Goal: Task Accomplishment & Management: Manage account settings

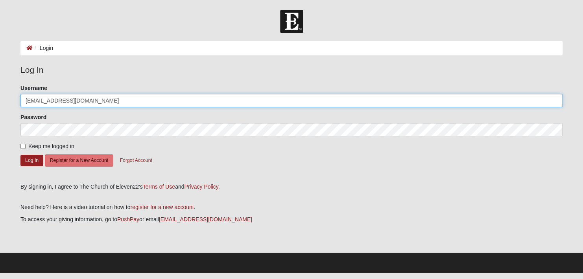
drag, startPoint x: 94, startPoint y: 102, endPoint x: 23, endPoint y: 101, distance: 70.8
click at [12, 102] on form "Log In Login Login Error Log In Please correct the following: Username [EMAIL_A…" at bounding box center [291, 141] width 583 height 263
paste input "emcdivitt"
type input "emcdivitt"
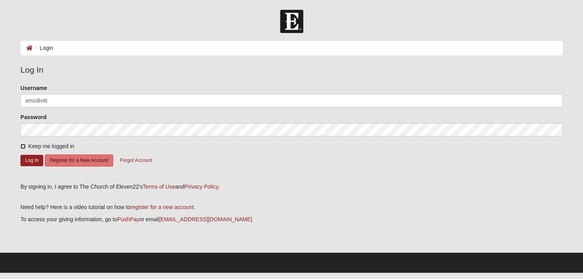
click at [22, 147] on input "Keep me logged in" at bounding box center [22, 146] width 5 height 5
checkbox input "true"
click at [29, 160] on button "Log In" at bounding box center [31, 160] width 23 height 11
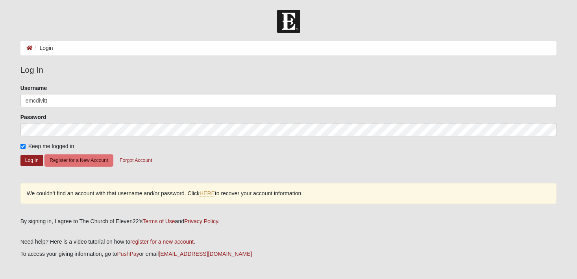
click at [200, 146] on div "Keep me logged in" at bounding box center [288, 146] width 536 height 8
click at [134, 158] on button "Forgot Account" at bounding box center [136, 161] width 43 height 12
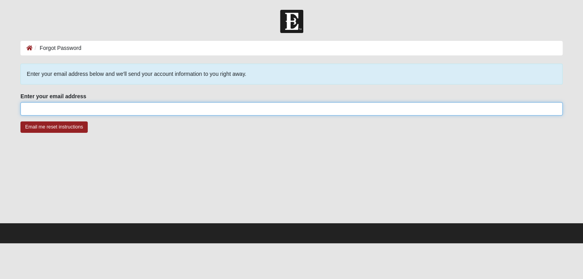
click at [96, 111] on input "Enter your email address" at bounding box center [291, 108] width 542 height 13
type input "[EMAIL_ADDRESS][DOMAIN_NAME]"
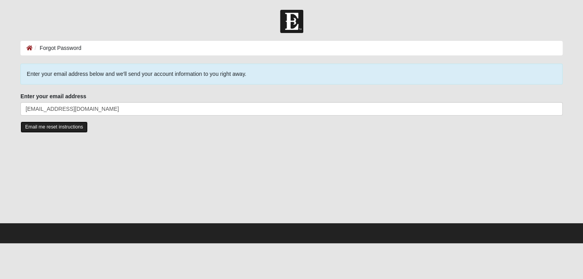
click at [48, 129] on input "Email me reset instructions" at bounding box center [53, 127] width 67 height 11
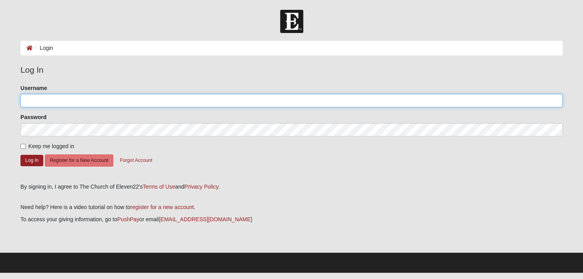
type input "emcdivitt"
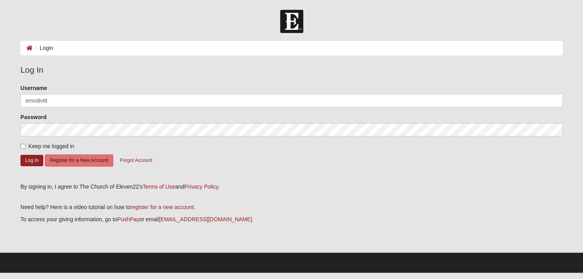
click at [19, 145] on div "Please correct the following: Username emcdivitt Password Keep me logged in Log…" at bounding box center [292, 131] width 554 height 94
click at [22, 147] on input "Keep me logged in" at bounding box center [22, 146] width 5 height 5
checkbox input "true"
click at [30, 160] on button "Log In" at bounding box center [31, 160] width 23 height 11
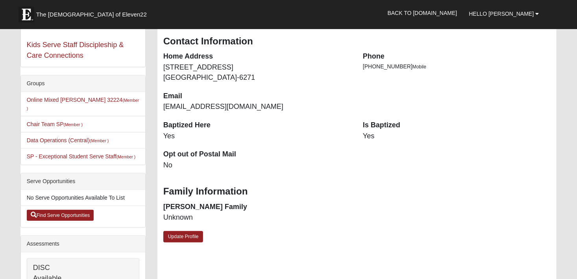
scroll to position [157, 0]
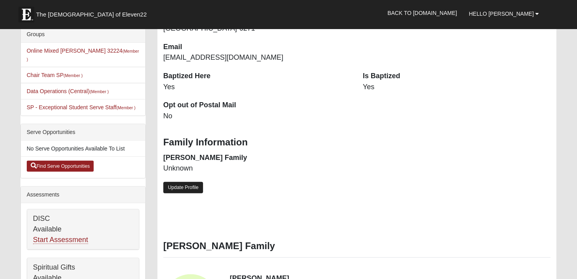
click at [185, 190] on link "Update Profile" at bounding box center [183, 187] width 40 height 11
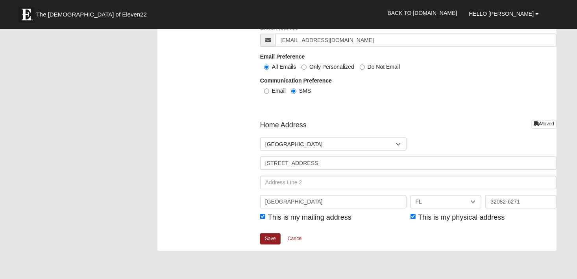
scroll to position [905, 0]
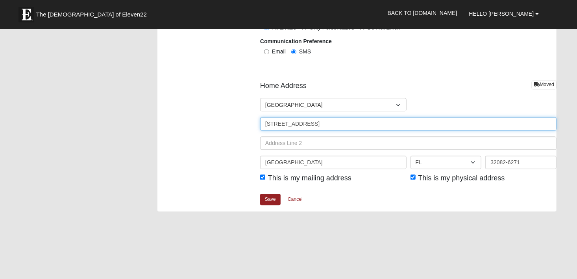
drag, startPoint x: 365, startPoint y: 125, endPoint x: 259, endPoint y: 130, distance: 106.4
type input "3900 Oldfield Crossing Dr. Apt. 1308"
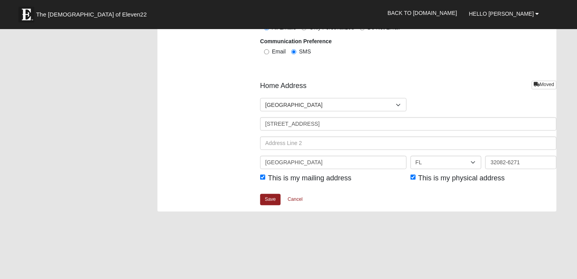
type input "[PERSON_NAME]"
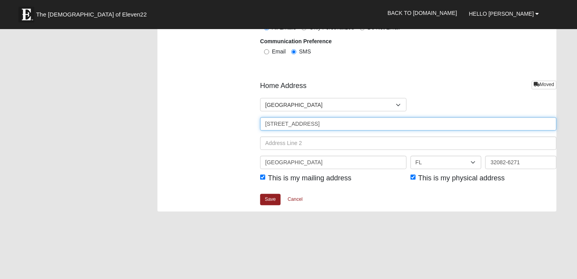
type input "[PHONE_NUMBER]"
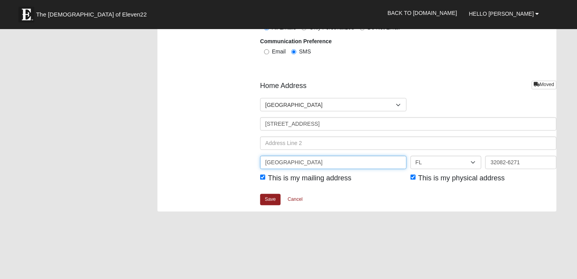
drag, startPoint x: 333, startPoint y: 160, endPoint x: 241, endPoint y: 157, distance: 91.3
type input "Jacksonville"
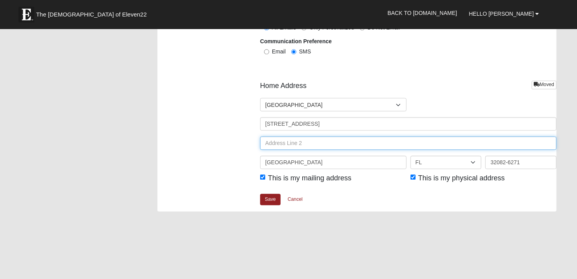
type input "3900 Oldfield Crossing Dr."
drag, startPoint x: 338, startPoint y: 142, endPoint x: 235, endPoint y: 137, distance: 103.2
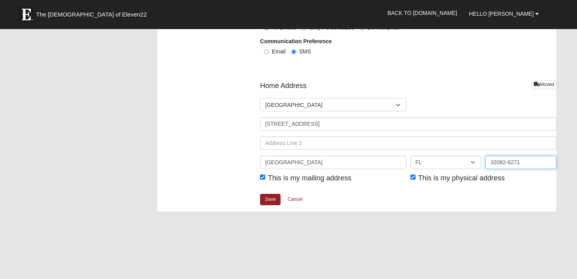
drag, startPoint x: 524, startPoint y: 161, endPoint x: 448, endPoint y: 159, distance: 76.4
click at [448, 160] on div "Jacksonville AL AK AS AR AZ CA CO CT DE DC FM FL GA GU HI ID IL IN IA KS KY LA …" at bounding box center [408, 165] width 300 height 19
type input "32223"
click at [392, 210] on div "Save Cancel" at bounding box center [408, 203] width 296 height 18
click at [268, 201] on link "Save" at bounding box center [270, 199] width 20 height 11
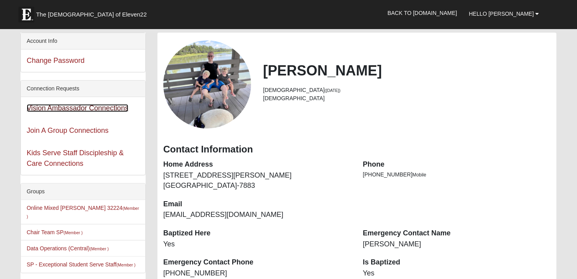
click at [51, 109] on link "Vision Ambassador Connections" at bounding box center [78, 108] width 102 height 8
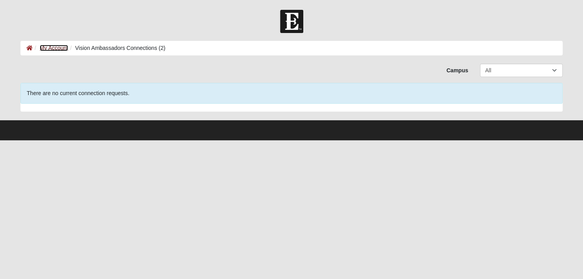
click at [55, 50] on link "My Account" at bounding box center [54, 48] width 28 height 6
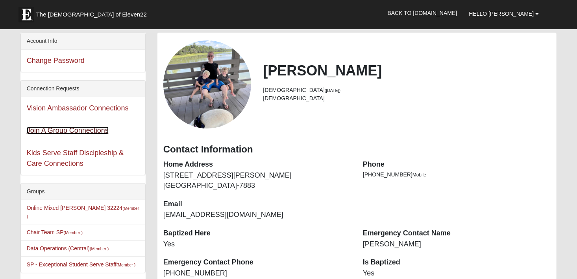
click at [74, 130] on link "Join A Group Connections" at bounding box center [68, 131] width 82 height 8
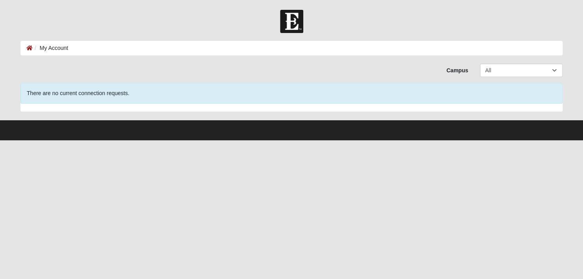
click at [59, 46] on li "My Account" at bounding box center [50, 48] width 35 height 8
click at [28, 47] on icon at bounding box center [29, 48] width 6 height 6
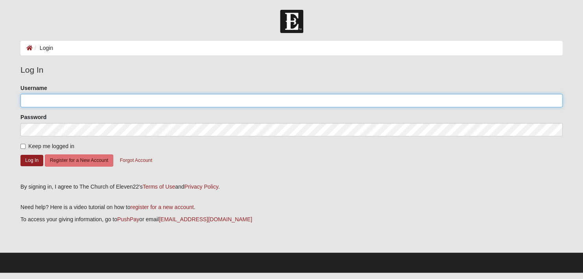
type input "emcdivitt"
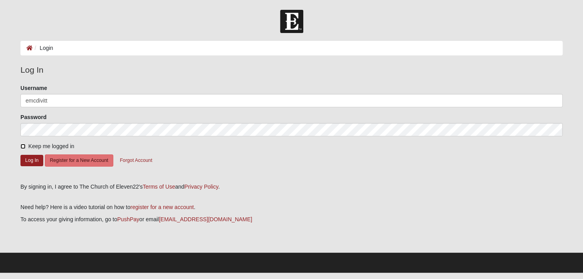
click at [24, 146] on input "Keep me logged in" at bounding box center [22, 146] width 5 height 5
checkbox input "true"
click at [32, 158] on button "Log In" at bounding box center [31, 160] width 23 height 11
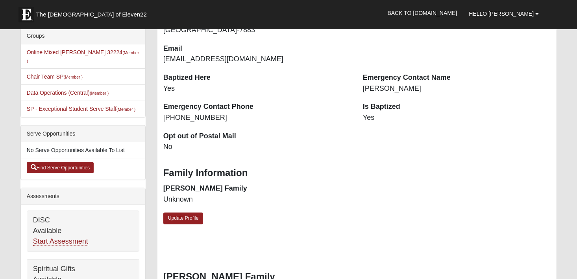
scroll to position [157, 0]
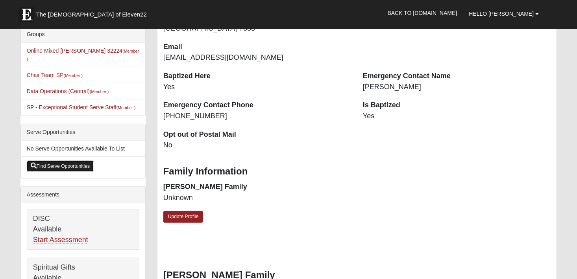
click at [67, 161] on link "Find Serve Opportunities" at bounding box center [60, 166] width 67 height 11
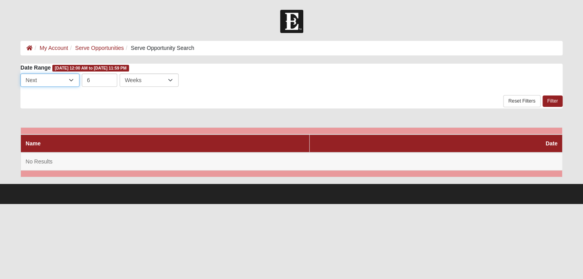
click at [69, 82] on select "Last Next" at bounding box center [49, 80] width 59 height 13
click at [57, 50] on link "My Account" at bounding box center [54, 48] width 28 height 6
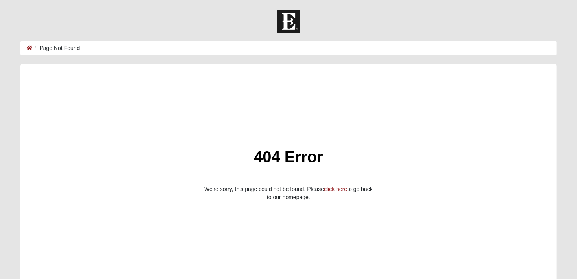
click at [35, 43] on ol "Page Not Found" at bounding box center [288, 48] width 536 height 15
click at [33, 46] on li "Page Not Found" at bounding box center [56, 48] width 47 height 8
